Goal: Navigation & Orientation: Find specific page/section

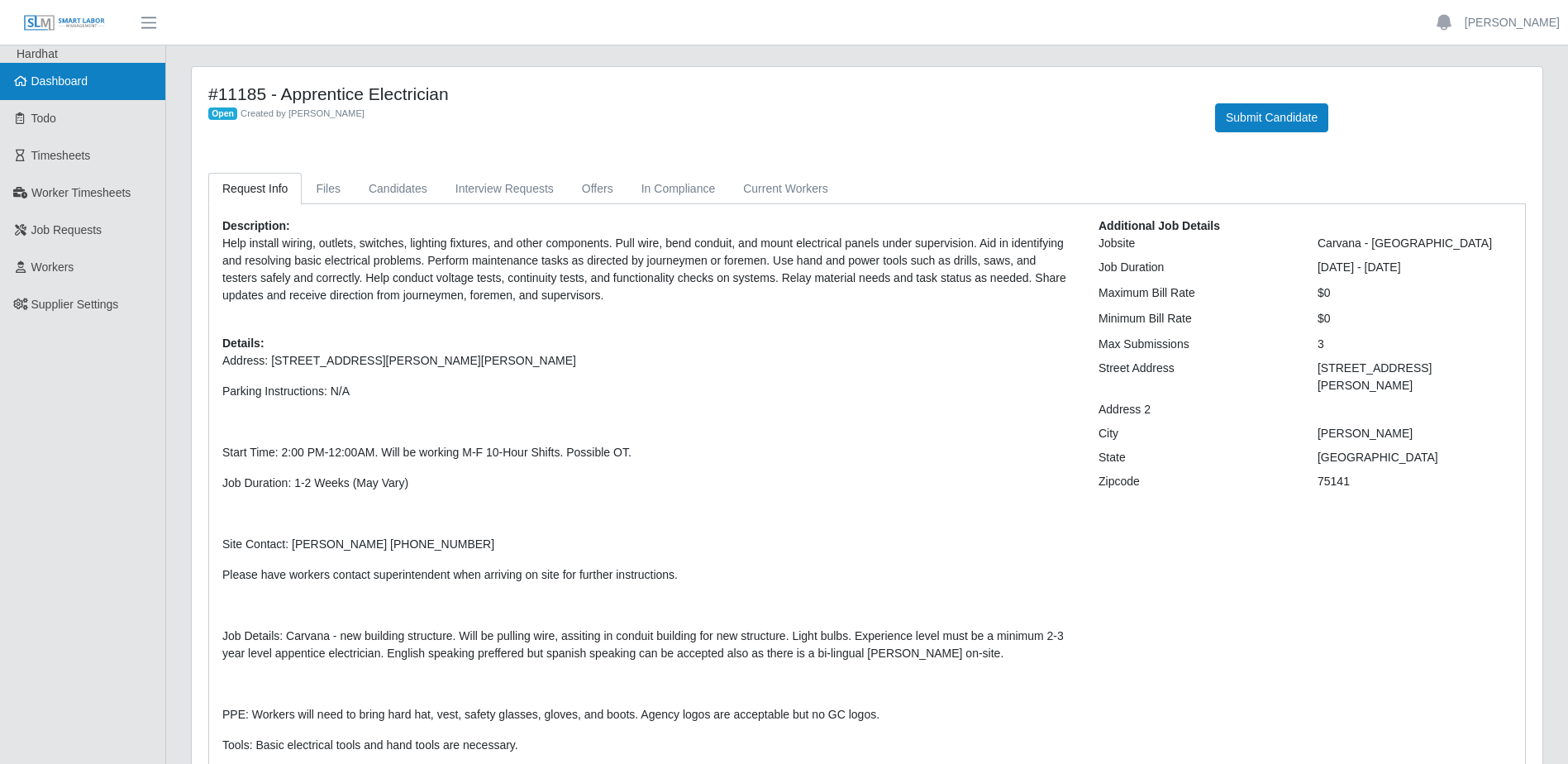
click at [45, 74] on span "Dashboard" at bounding box center [60, 80] width 57 height 13
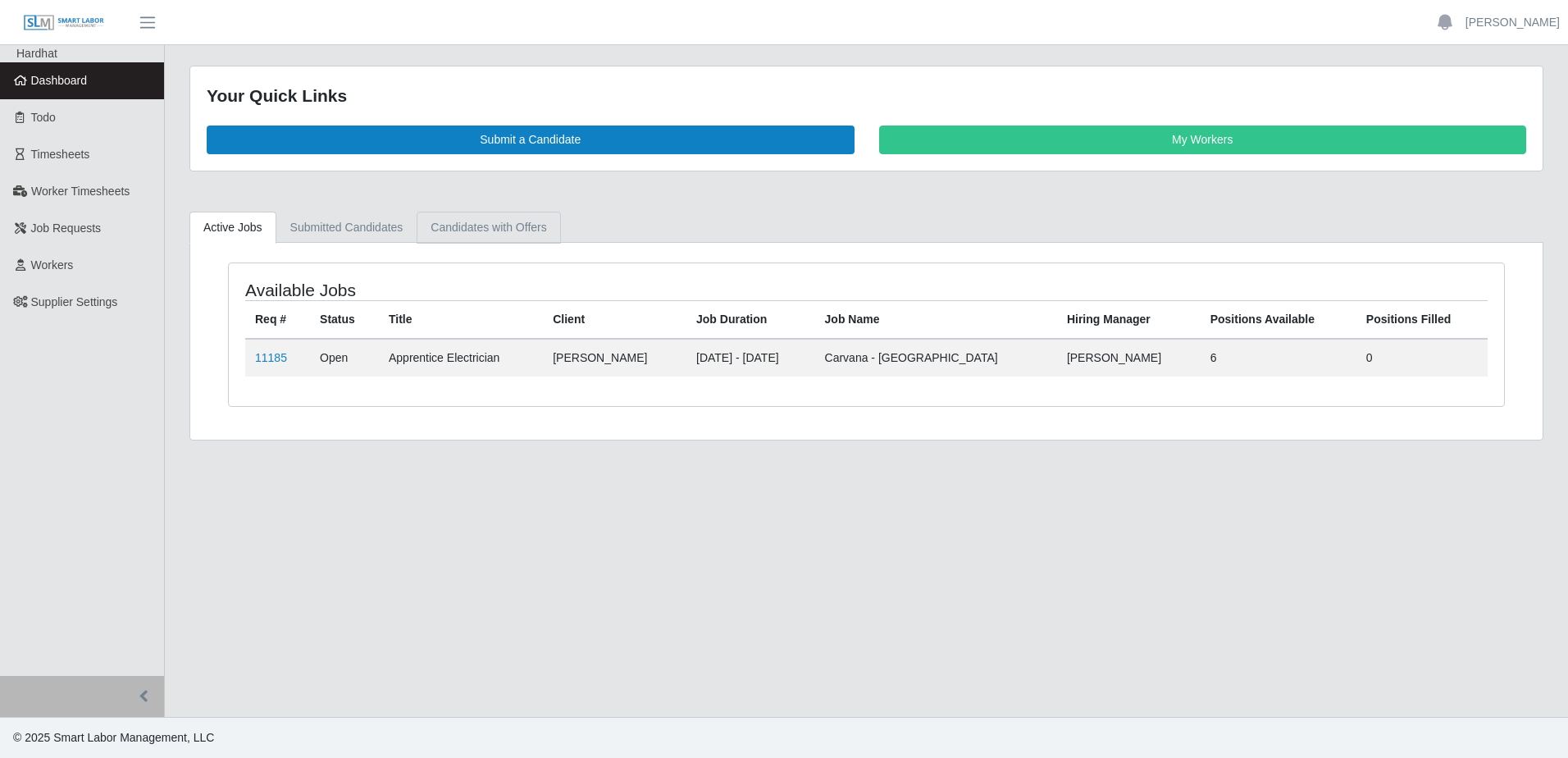
click at [495, 225] on link "Candidates with Offers" at bounding box center [488, 227] width 143 height 32
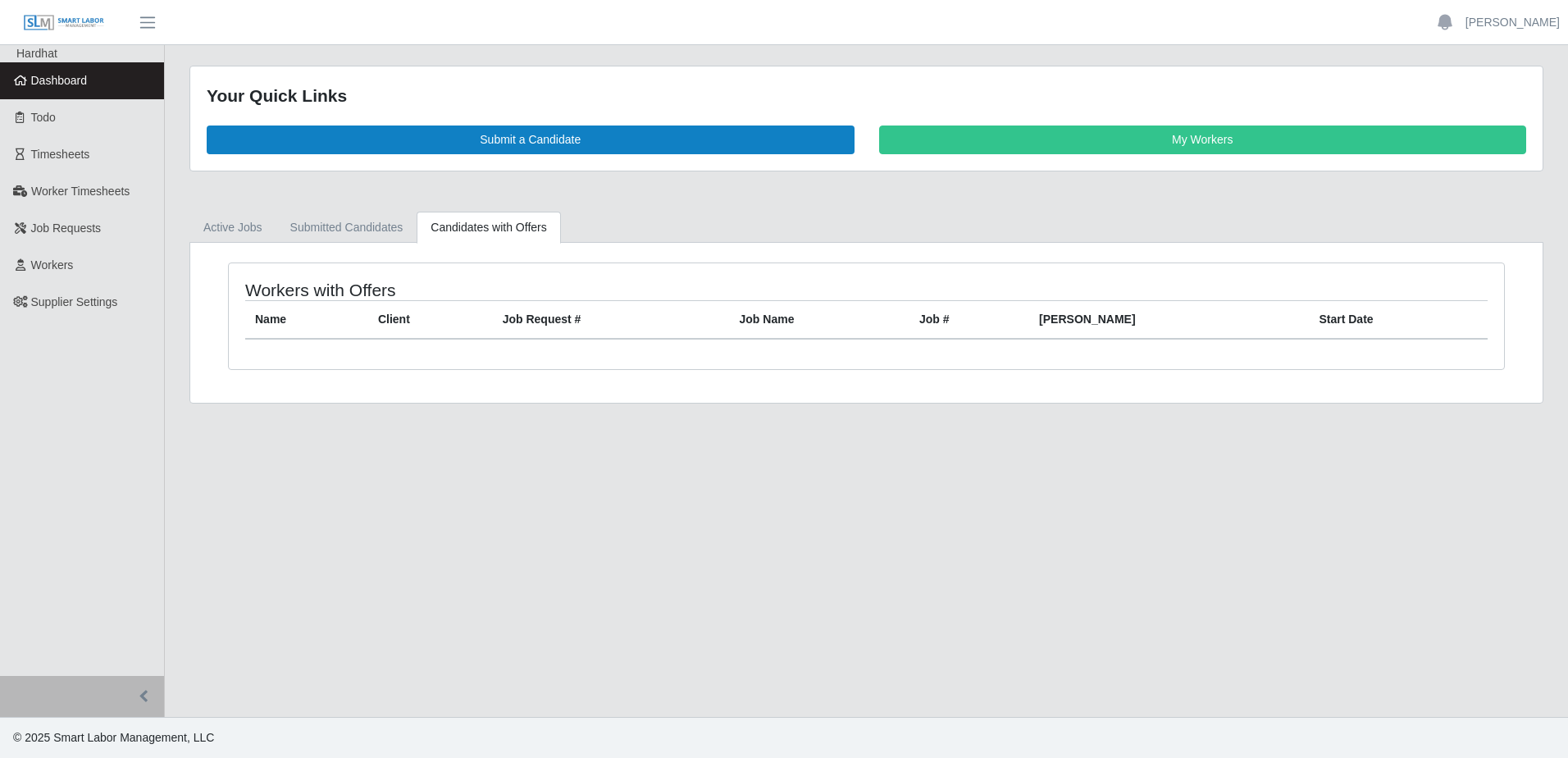
click at [73, 81] on span "Dashboard" at bounding box center [59, 80] width 57 height 13
